Goal: Task Accomplishment & Management: Manage account settings

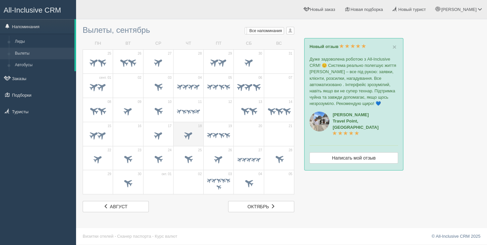
click at [198, 132] on span at bounding box center [188, 135] width 23 height 11
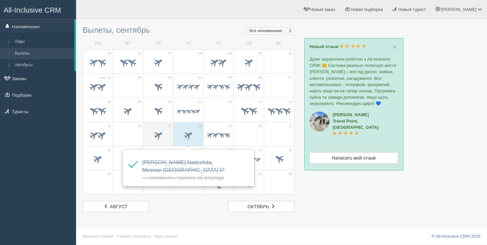
click at [160, 130] on span at bounding box center [158, 134] width 11 height 11
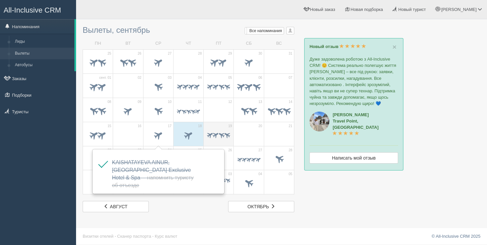
click at [217, 138] on span at bounding box center [218, 135] width 23 height 8
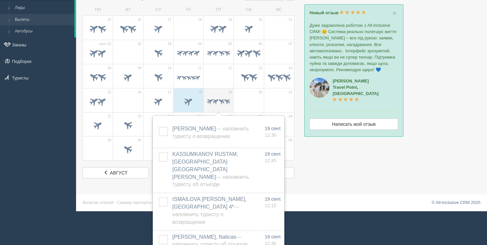
scroll to position [34, 0]
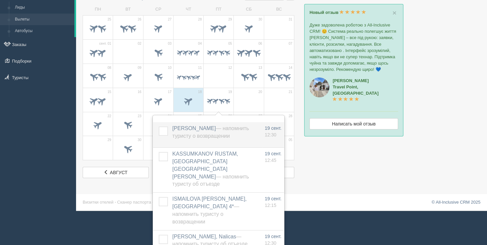
click at [159, 126] on label at bounding box center [159, 126] width 0 height 0
click at [0, 0] on input "checkbox" at bounding box center [0, 0] width 0 height 0
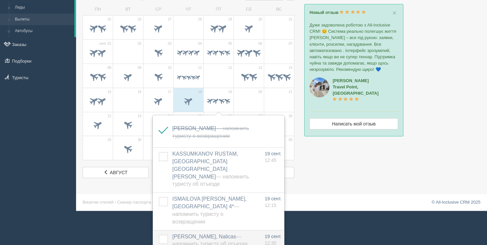
click at [159, 234] on label at bounding box center [159, 234] width 0 height 0
click at [0, 0] on input "checkbox" at bounding box center [0, 0] width 0 height 0
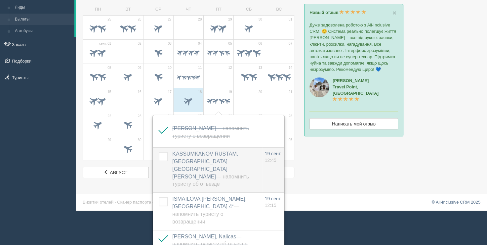
click at [159, 152] on label at bounding box center [159, 152] width 0 height 0
click at [0, 0] on input "checkbox" at bounding box center [0, 0] width 0 height 0
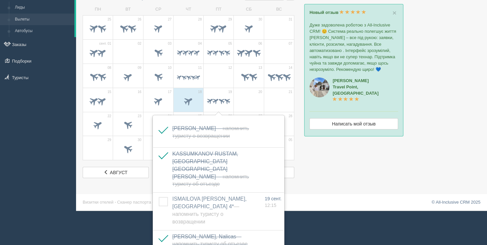
drag, startPoint x: 19, startPoint y: 134, endPoint x: 21, endPoint y: 128, distance: 6.5
click at [19, 135] on div "All-Inclusive CRM Напоминания Лиды Вылеты Автобусы" at bounding box center [38, 88] width 76 height 245
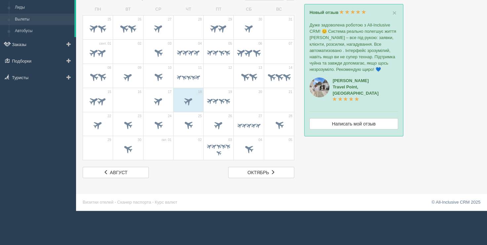
scroll to position [1, 0]
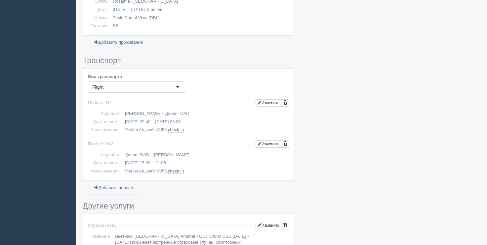
scroll to position [331, 0]
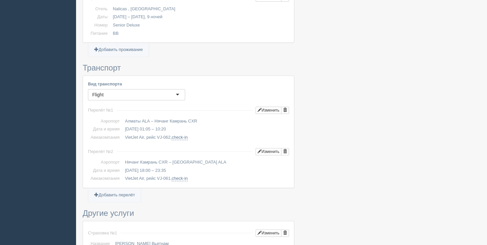
scroll to position [331, 0]
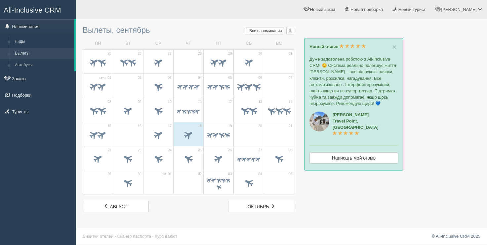
scroll to position [1, 0]
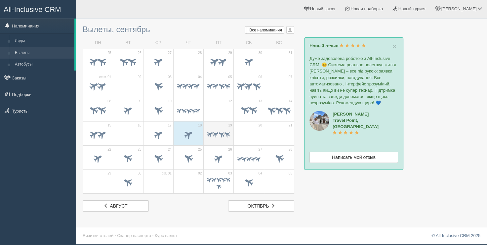
click at [216, 134] on span at bounding box center [216, 134] width 8 height 8
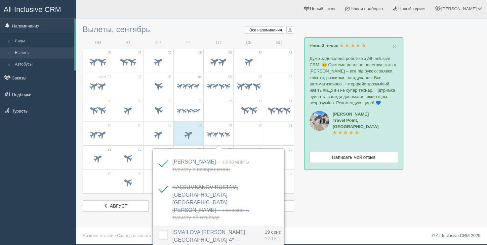
click at [159, 230] on label at bounding box center [159, 230] width 0 height 0
click at [0, 0] on input "checkbox" at bounding box center [0, 0] width 0 height 0
click at [260, 134] on td "20" at bounding box center [249, 133] width 30 height 24
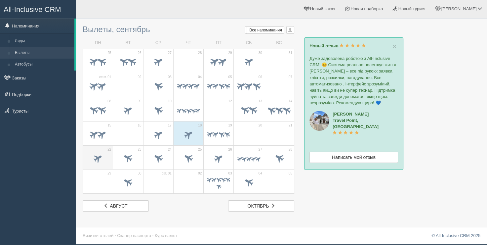
click at [93, 159] on span at bounding box center [98, 157] width 11 height 11
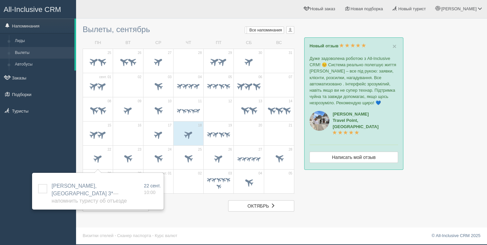
drag, startPoint x: 452, startPoint y: 145, endPoint x: 403, endPoint y: 73, distance: 87.3
click at [441, 133] on div at bounding box center [282, 116] width 398 height 189
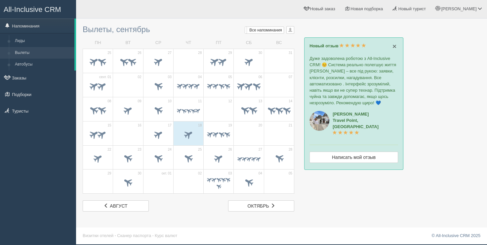
click at [394, 48] on span "×" at bounding box center [394, 46] width 4 height 8
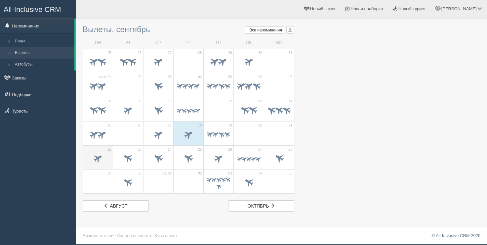
click at [101, 164] on div at bounding box center [97, 159] width 23 height 14
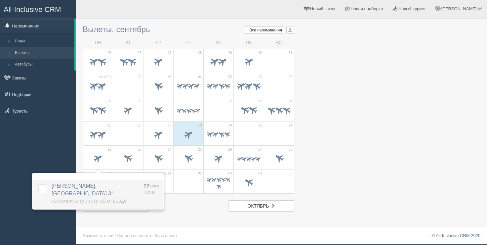
scroll to position [0, 0]
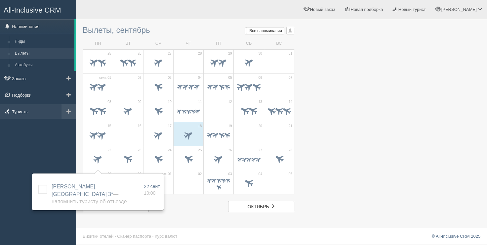
click at [22, 112] on link "Туристы" at bounding box center [38, 111] width 76 height 15
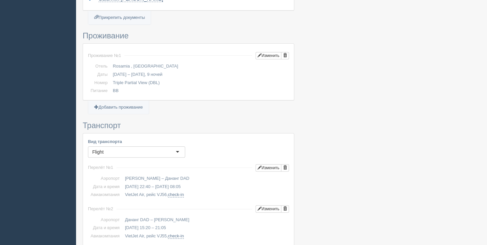
scroll to position [264, 0]
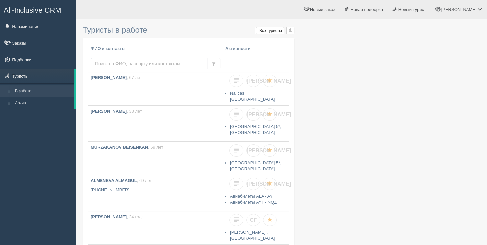
click at [116, 59] on input "text" at bounding box center [149, 63] width 117 height 11
type input "alina olga"
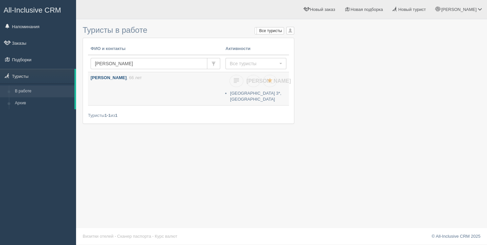
click at [181, 89] on link "ALINA OLGA , 66 лет" at bounding box center [155, 87] width 135 height 30
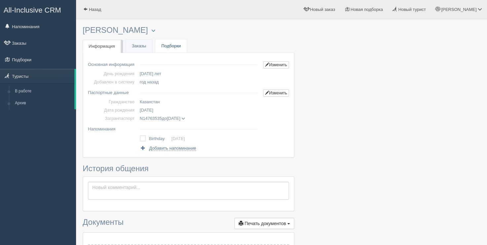
click at [164, 48] on link "Подборки" at bounding box center [170, 46] width 31 height 14
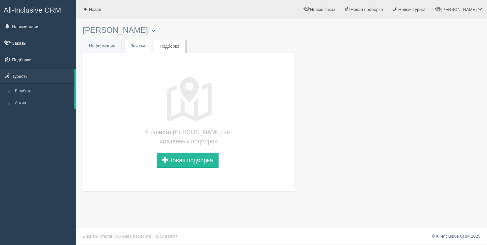
click at [145, 51] on link "Заказы" at bounding box center [138, 46] width 26 height 14
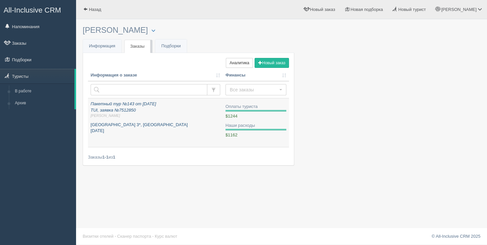
click at [138, 115] on span "Ринат Е." at bounding box center [156, 115] width 130 height 5
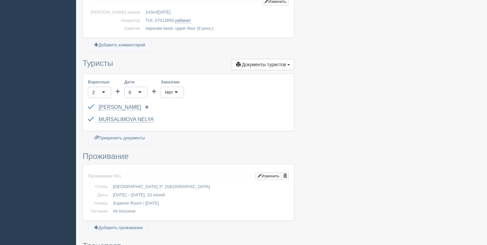
scroll to position [198, 0]
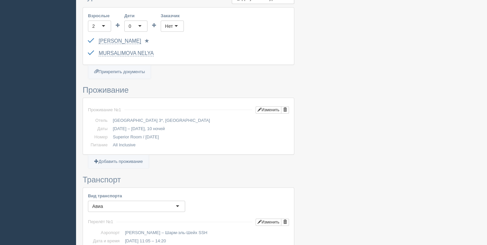
drag, startPoint x: 113, startPoint y: 127, endPoint x: 164, endPoint y: 128, distance: 51.2
click at [164, 128] on td "25.09.2023 – 05.10.2023, 10 ночей" at bounding box center [199, 129] width 179 height 8
click at [160, 145] on td "All Inclusive" at bounding box center [199, 145] width 179 height 8
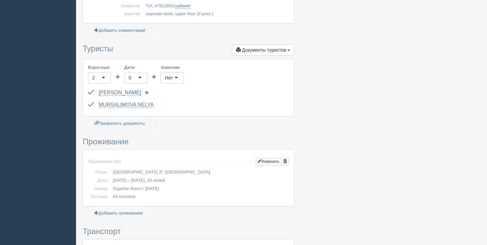
scroll to position [132, 0]
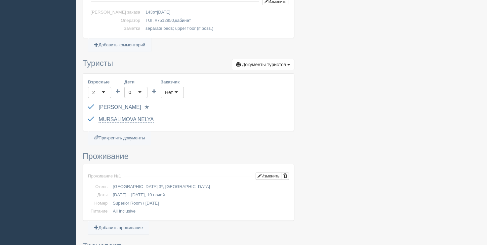
drag, startPoint x: 113, startPoint y: 186, endPoint x: 151, endPoint y: 183, distance: 38.8
click at [151, 183] on td "Sharm Reef Hotel 3*, Египет" at bounding box center [199, 186] width 179 height 8
drag, startPoint x: 130, startPoint y: 179, endPoint x: 117, endPoint y: 181, distance: 13.7
click at [130, 179] on td at bounding box center [188, 176] width 135 height 14
drag, startPoint x: 113, startPoint y: 184, endPoint x: 136, endPoint y: 185, distance: 22.8
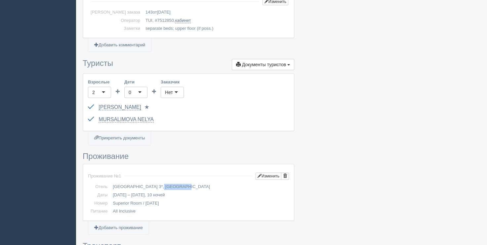
click at [136, 185] on td "Sharm Reef Hotel 3*, Египет" at bounding box center [199, 186] width 179 height 8
copy td "Sharm Reef"
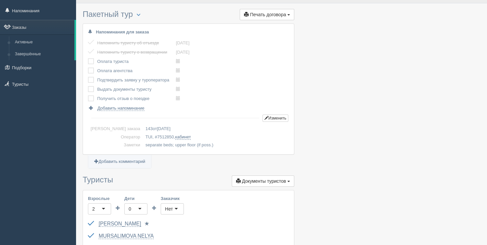
scroll to position [0, 0]
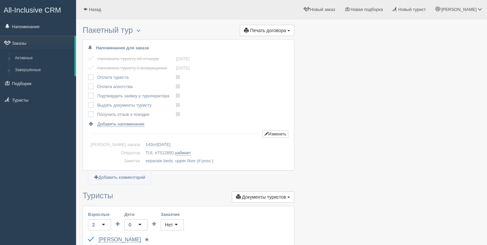
click at [32, 0] on link "All-Inclusive CRM" at bounding box center [37, 9] width 75 height 18
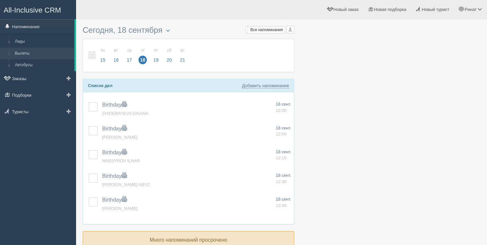
click at [24, 58] on link "Вылеты" at bounding box center [43, 54] width 62 height 12
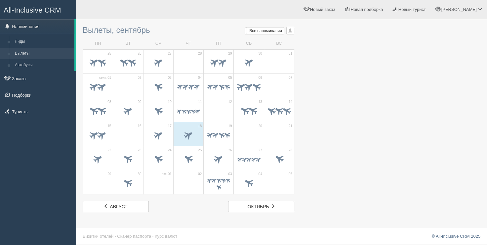
click at [357, 35] on div at bounding box center [282, 116] width 398 height 189
drag, startPoint x: 299, startPoint y: 32, endPoint x: 85, endPoint y: 28, distance: 214.2
click at [85, 28] on div "Вылеты, сентябрь Мои напоминания Мои Все напоминания Все Все напоминания Все Мо…" at bounding box center [281, 122] width 411 height 245
click at [82, 35] on div "Вылеты, сентябрь Мои напоминания Мои Все напоминания Все Все напоминания Все Мо…" at bounding box center [281, 122] width 411 height 245
drag, startPoint x: 81, startPoint y: 25, endPoint x: 257, endPoint y: 146, distance: 213.2
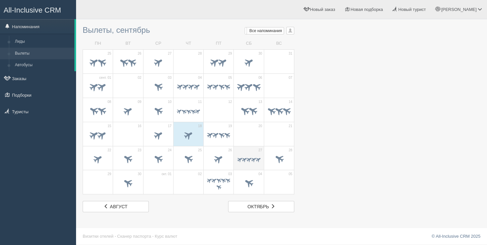
click at [277, 180] on div "Вылеты, сентябрь Мои напоминания Мои Все напоминания Все Все напоминания Все Мо…" at bounding box center [281, 122] width 411 height 245
drag, startPoint x: 85, startPoint y: 16, endPoint x: 197, endPoint y: 235, distance: 246.7
click at [197, 235] on div "All-Inclusive CRM Напоминания Лиды Вылеты Автобусы" at bounding box center [243, 122] width 487 height 244
click at [197, 235] on footer "Визитки отелей · Сканер паспорта · Курс валют © All-Inclusive CRM 2025" at bounding box center [281, 236] width 411 height 16
click at [348, 81] on div at bounding box center [282, 116] width 398 height 189
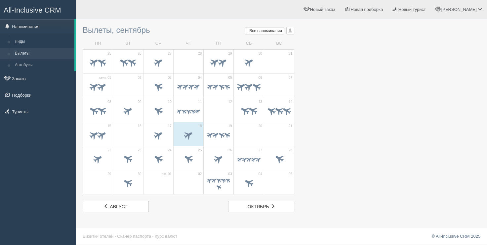
click at [145, 16] on div "Ринат Мой профиль Моя аналитика Для туристов Помощь" at bounding box center [281, 9] width 411 height 19
click at [113, 44] on td "ВТ" at bounding box center [128, 44] width 30 height 12
click at [129, 90] on span at bounding box center [127, 87] width 23 height 11
click at [177, 21] on div at bounding box center [282, 12] width 398 height 19
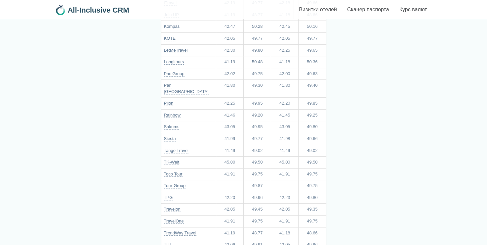
scroll to position [374, 0]
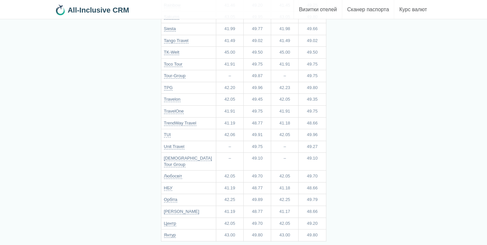
drag, startPoint x: 109, startPoint y: 206, endPoint x: 116, endPoint y: 141, distance: 65.2
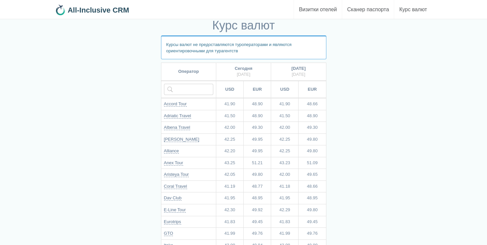
scroll to position [11, 0]
click at [191, 93] on input "text" at bounding box center [188, 89] width 49 height 11
click at [192, 92] on input "text" at bounding box center [188, 89] width 49 height 11
click at [238, 160] on td "43.25" at bounding box center [229, 163] width 27 height 12
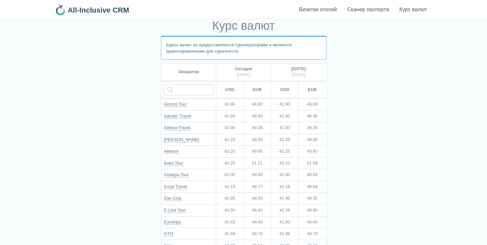
click at [412, 12] on link "Курс валют" at bounding box center [413, 9] width 38 height 19
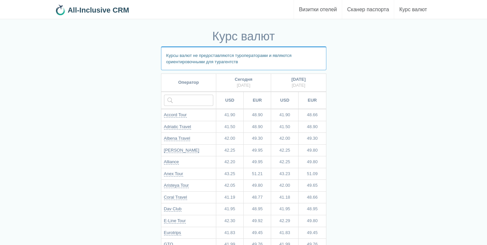
click at [204, 81] on th "Оператор" at bounding box center [188, 82] width 55 height 18
click at [239, 81] on b "Сегодня" at bounding box center [244, 79] width 18 height 5
click at [230, 58] on p "Курсы валют не предоставляются туроператорами и являются ориентировочными для т…" at bounding box center [243, 58] width 165 height 24
